Goal: Information Seeking & Learning: Find specific fact

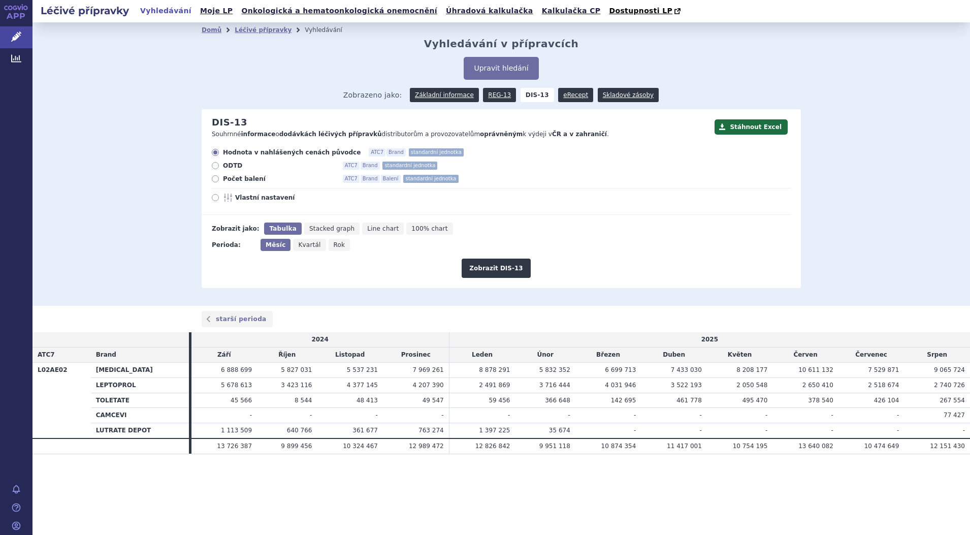
click at [168, 10] on link "Vyhledávání" at bounding box center [165, 11] width 57 height 14
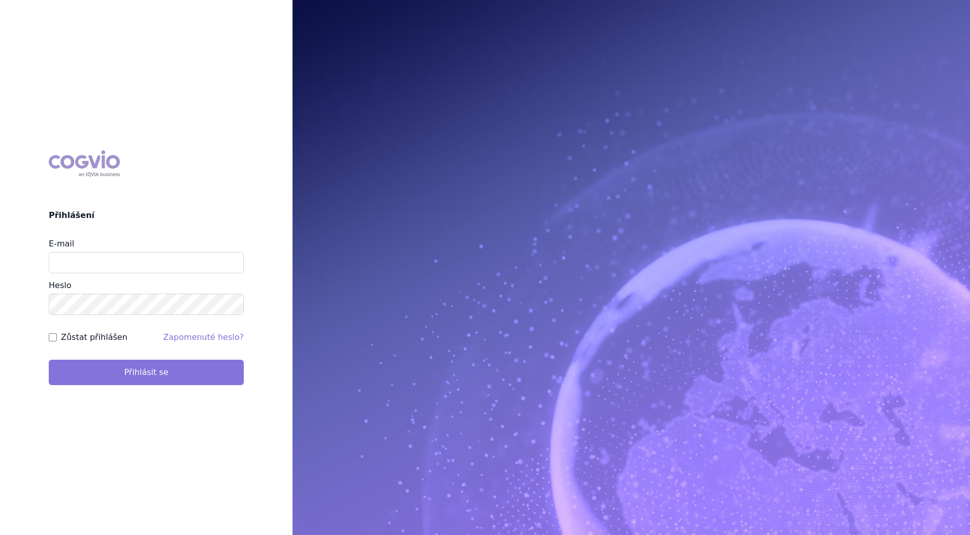
type input "petr_foglar@accord-healthcare.com"
click at [129, 366] on button "Přihlásit se" at bounding box center [146, 371] width 195 height 25
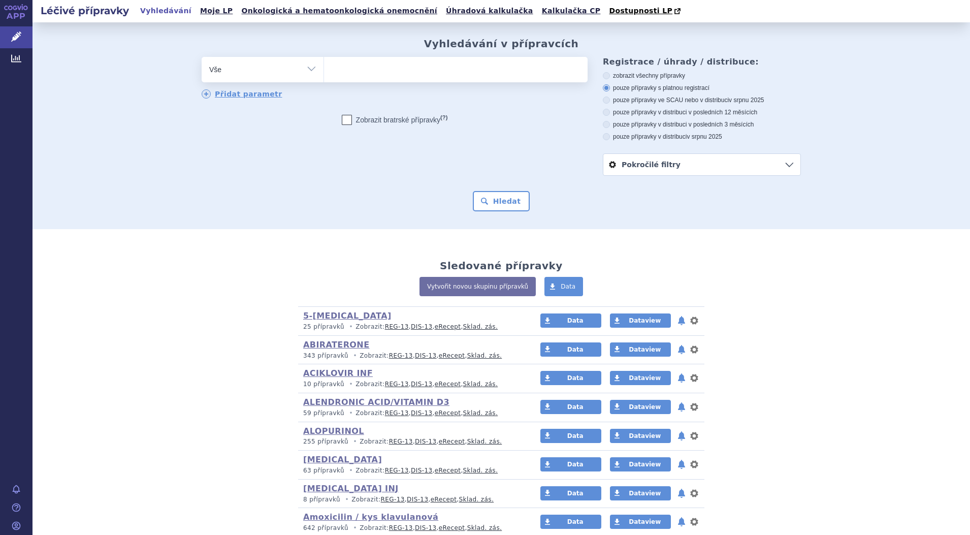
click at [308, 69] on select "Vše Přípravek/SUKL kód MAH VPOIS ATC/Aktivní látka Léková forma Síla" at bounding box center [263, 68] width 122 height 23
select select "filter-atc-group"
click at [202, 57] on select "Vše Přípravek/SUKL kód MAH VPOIS ATC/Aktivní látka Léková forma Síla" at bounding box center [263, 68] width 122 height 23
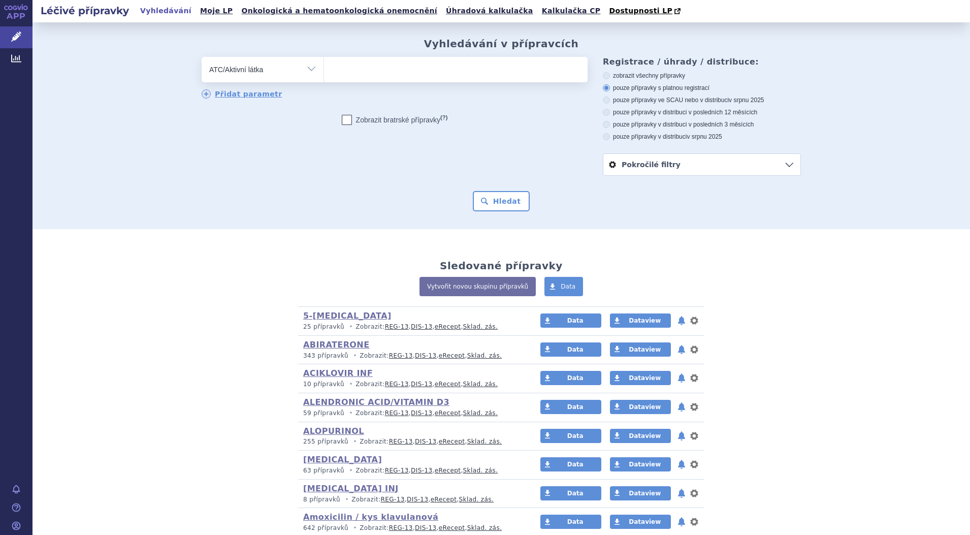
click at [399, 73] on ul at bounding box center [455, 67] width 263 height 21
click at [324, 73] on select at bounding box center [323, 68] width 1 height 25
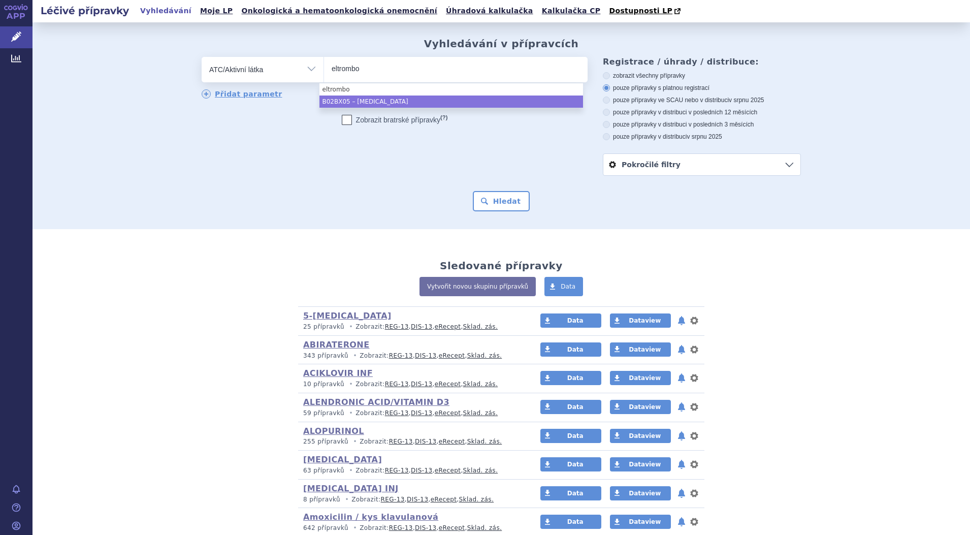
type input "eltrombo"
select select "B02BX05"
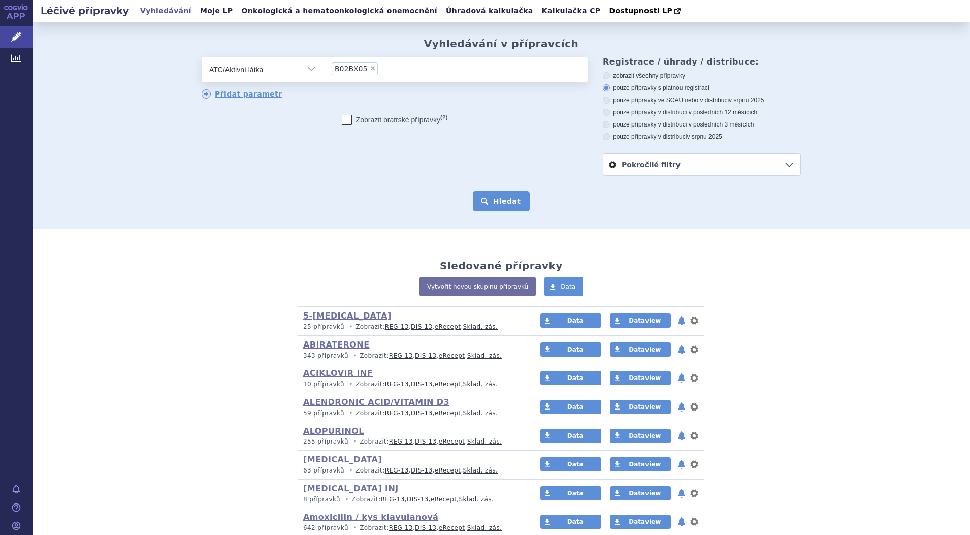
click at [501, 202] on button "Hledat" at bounding box center [501, 201] width 57 height 20
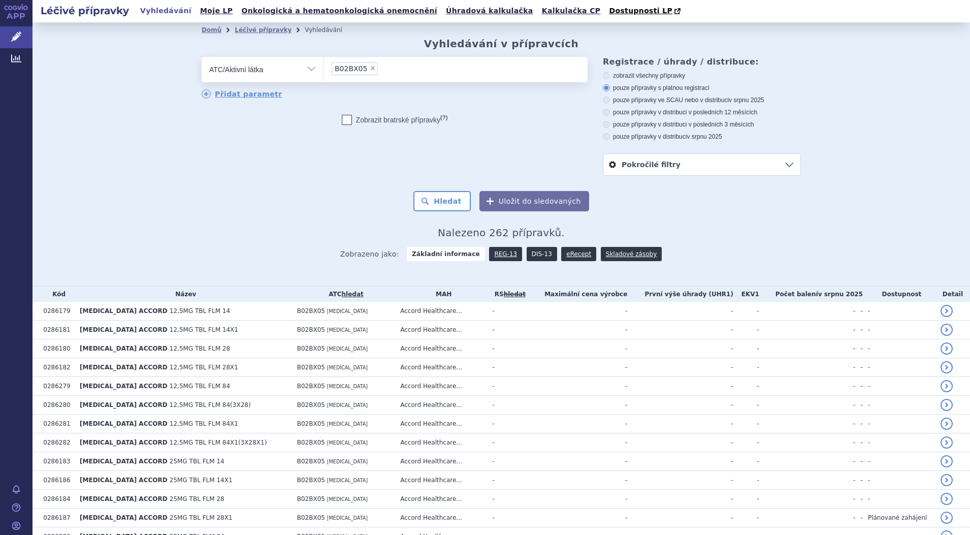
click at [529, 254] on link "DIS-13" at bounding box center [541, 254] width 30 height 14
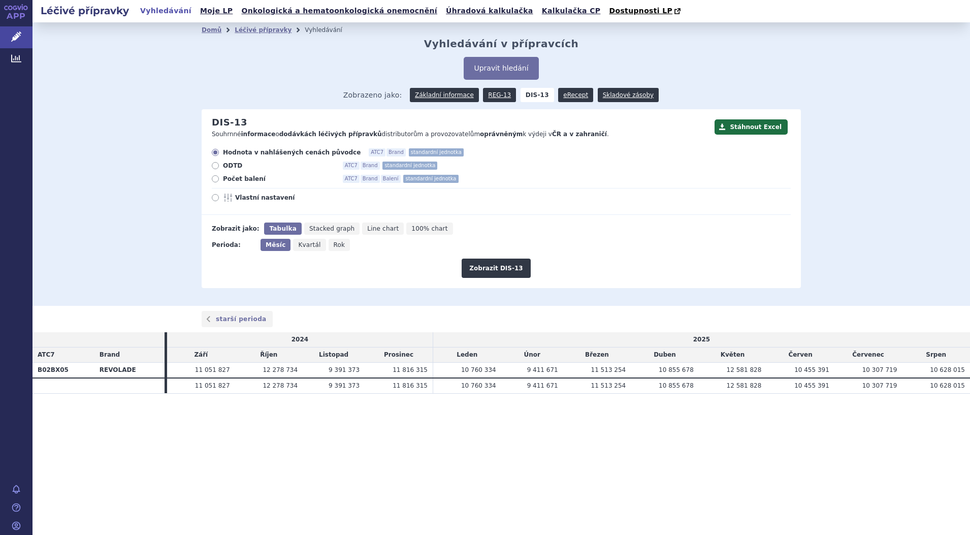
click at [214, 181] on icon at bounding box center [215, 178] width 7 height 7
click at [214, 181] on input "Počet balení ATC7 Brand Balení standardní jednotka" at bounding box center [216, 180] width 7 height 7
radio input "true"
click at [492, 267] on button "Zobrazit DIS-13" at bounding box center [495, 267] width 69 height 19
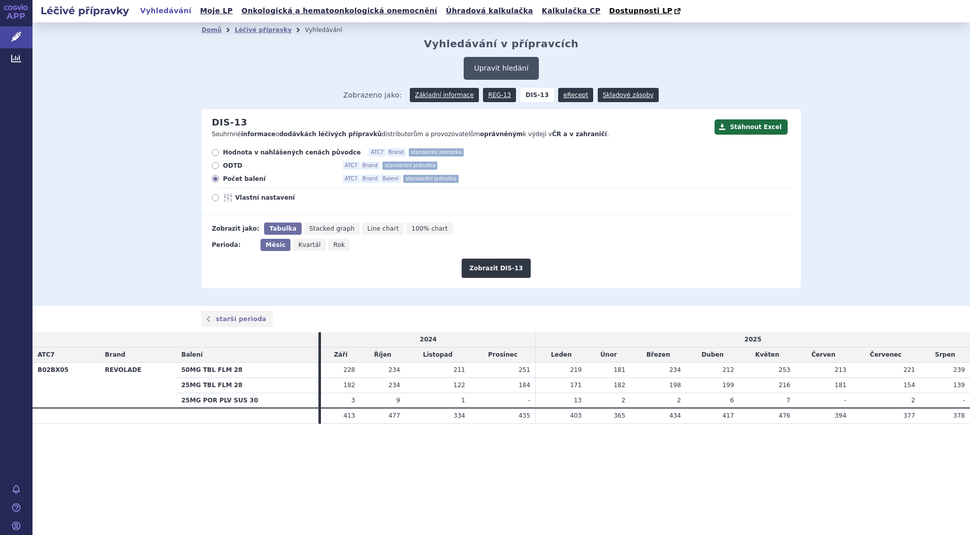
click at [502, 65] on button "Upravit hledání" at bounding box center [501, 68] width 75 height 23
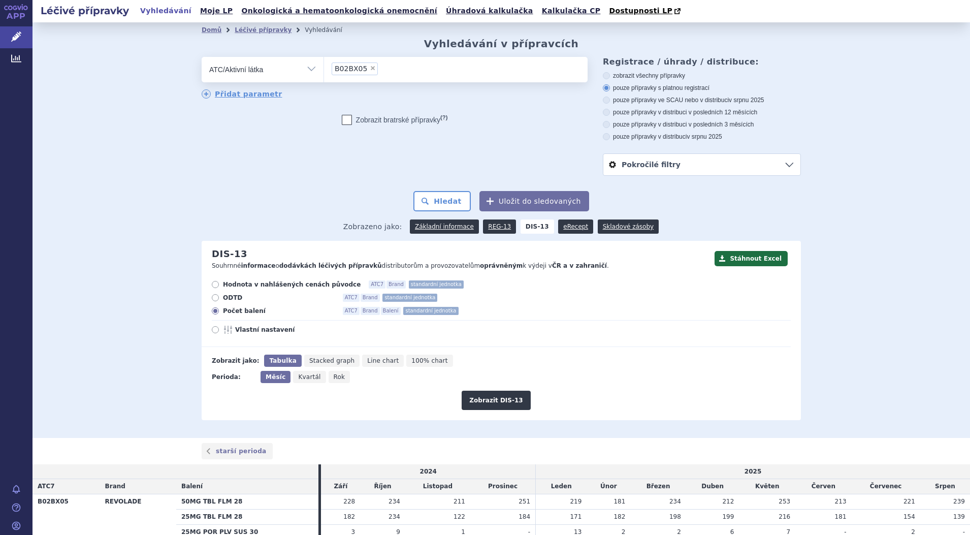
click at [370, 70] on span "×" at bounding box center [373, 68] width 6 height 6
click at [324, 70] on select "B02BX05" at bounding box center [323, 68] width 1 height 25
select select
click at [363, 70] on ul at bounding box center [455, 67] width 263 height 21
click at [324, 70] on select at bounding box center [323, 68] width 1 height 25
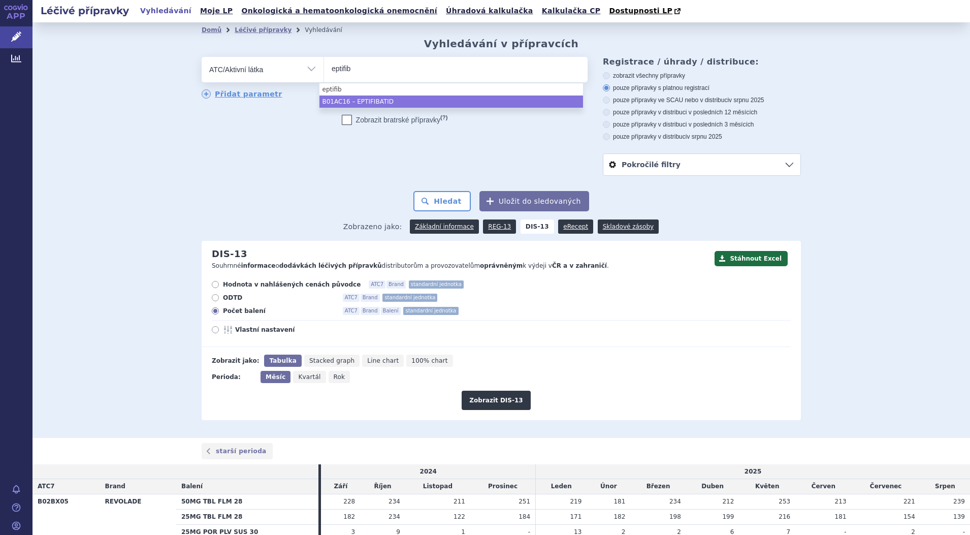
type input "eptifib"
select select "B01AC16"
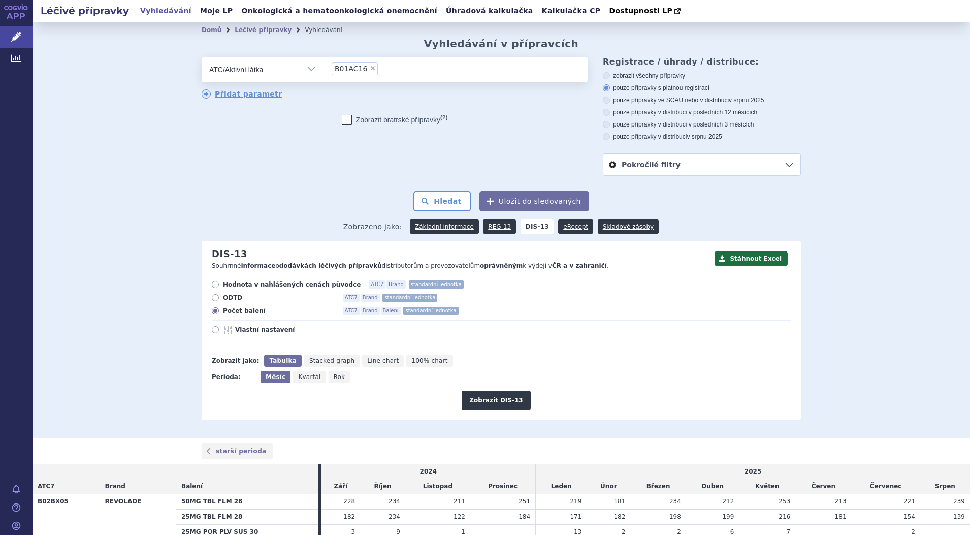
click at [528, 224] on strong "DIS-13" at bounding box center [537, 226] width 34 height 14
click at [448, 204] on button "Hledat" at bounding box center [441, 201] width 57 height 20
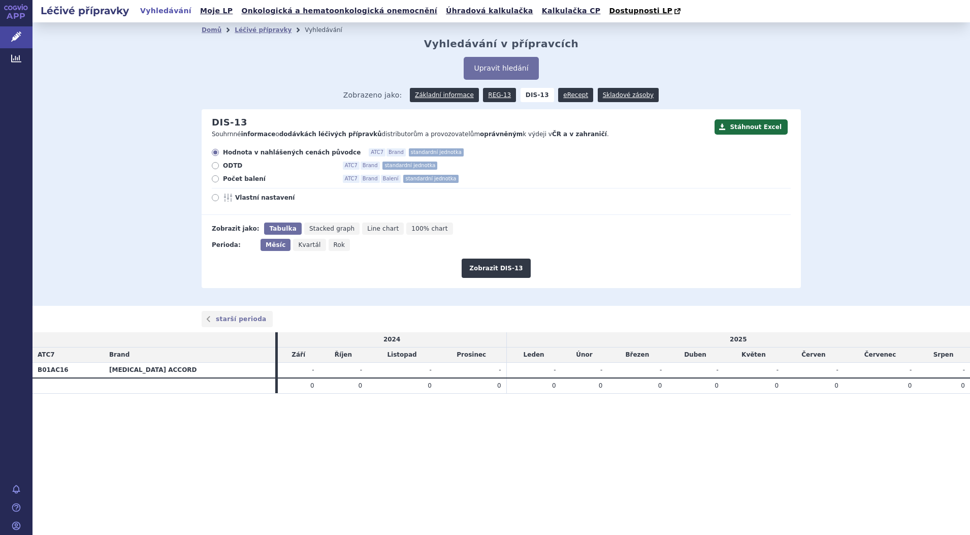
click at [897, 159] on div "Domů Léčivé přípravky Vyhledávání Vyhledávání v přípravcích Upravit hledání ods…" at bounding box center [500, 163] width 937 height 283
click at [516, 71] on button "Upravit hledání" at bounding box center [501, 68] width 75 height 23
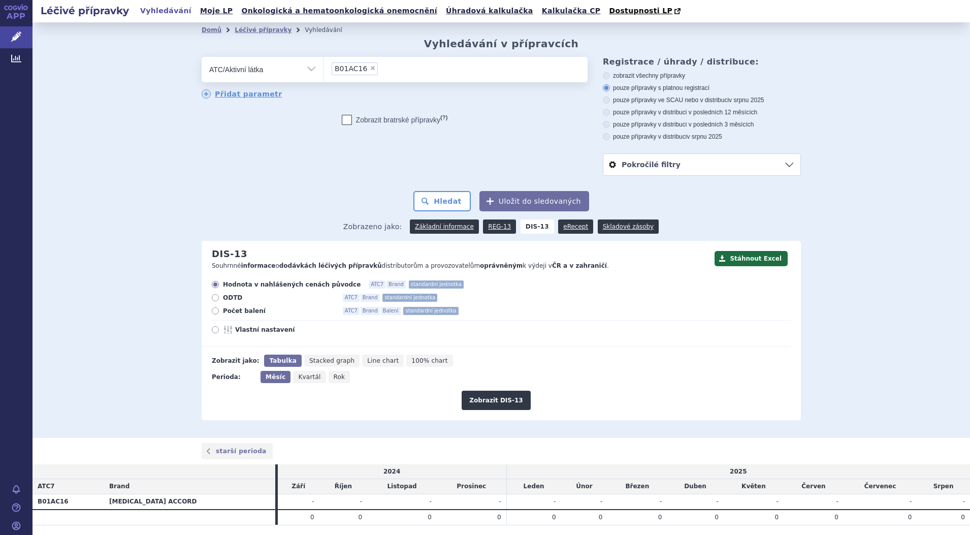
click at [366, 64] on li "× B01AC16" at bounding box center [355, 68] width 46 height 13
click at [324, 64] on select "B01AC16" at bounding box center [323, 68] width 1 height 25
click at [370, 67] on span "×" at bounding box center [373, 68] width 6 height 6
click at [324, 67] on select "B01AC16" at bounding box center [323, 68] width 1 height 25
select select
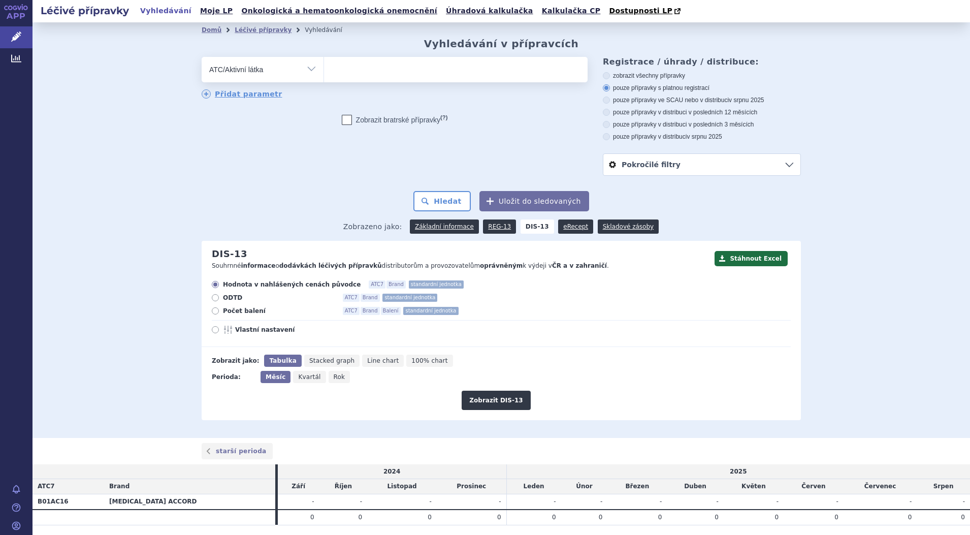
click at [367, 67] on ul at bounding box center [455, 67] width 263 height 21
click at [324, 67] on select at bounding box center [323, 68] width 1 height 25
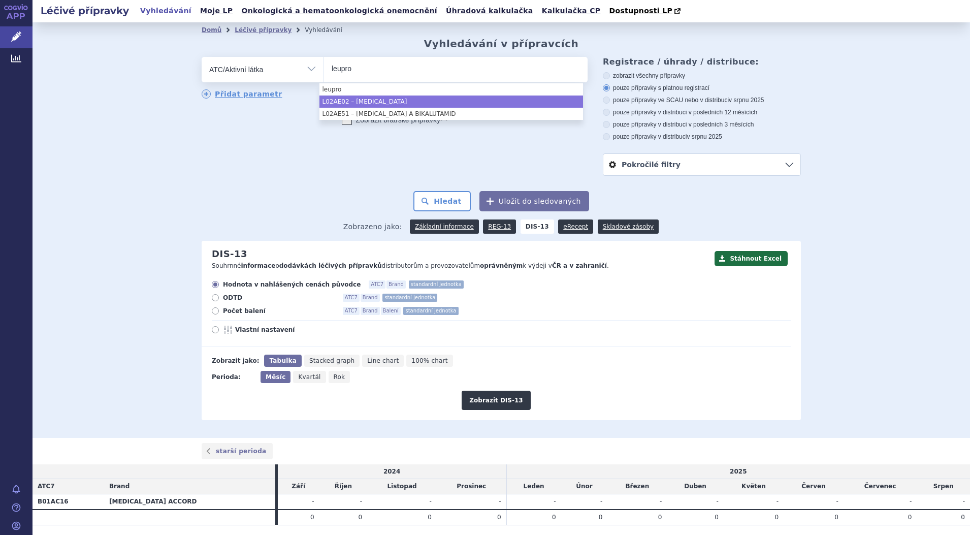
type input "leupro"
select select "L02AE02"
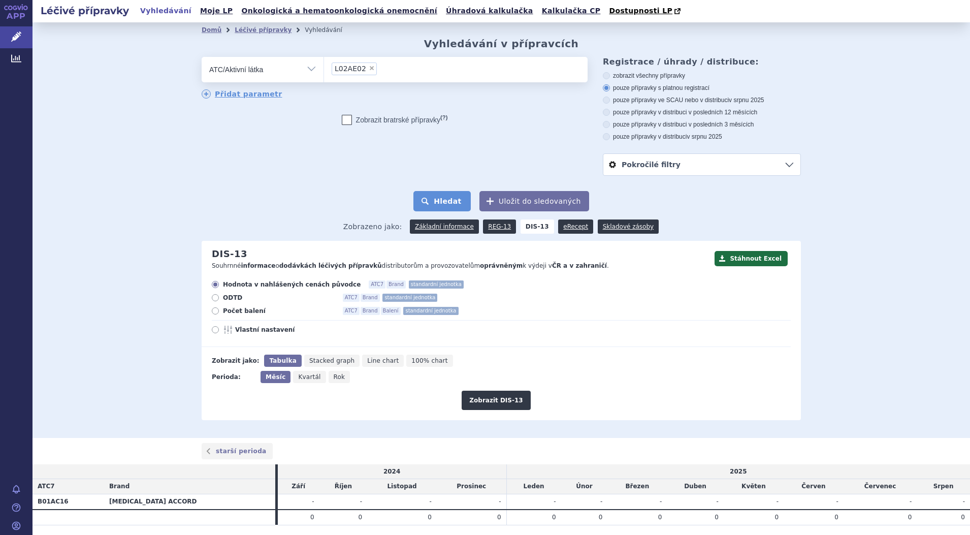
click at [457, 202] on button "Hledat" at bounding box center [441, 201] width 57 height 20
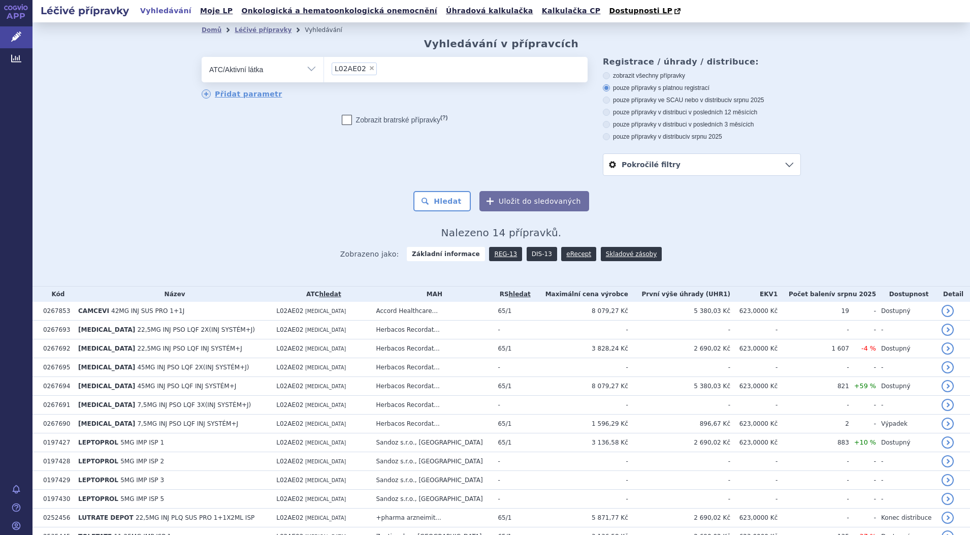
click at [532, 254] on link "DIS-13" at bounding box center [541, 254] width 30 height 14
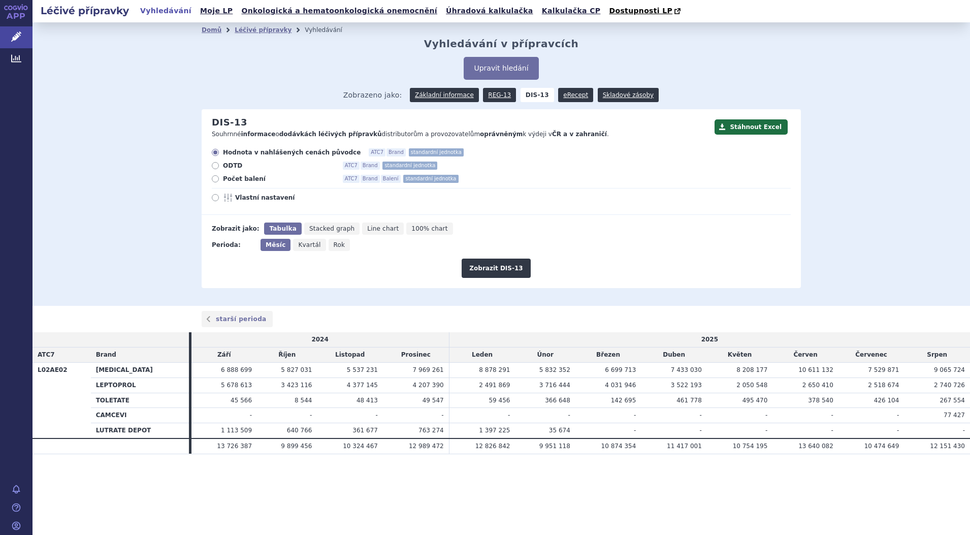
click at [216, 182] on icon at bounding box center [215, 178] width 7 height 7
click at [216, 182] on input "Počet balení ATC7 Brand Balení standardní jednotka" at bounding box center [216, 180] width 7 height 7
radio input "true"
click at [512, 269] on button "Zobrazit DIS-13" at bounding box center [495, 267] width 69 height 19
